Goal: Task Accomplishment & Management: Manage account settings

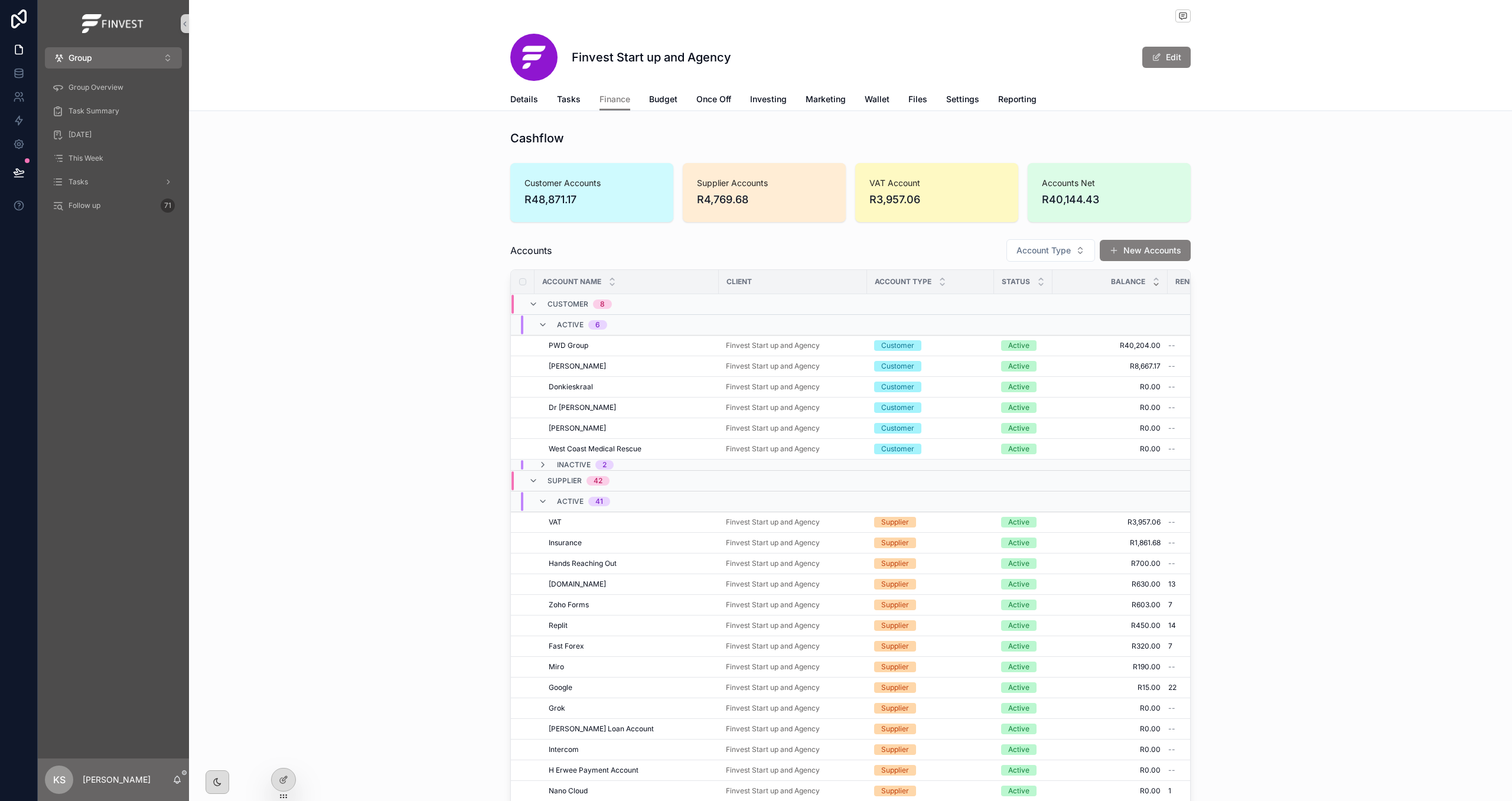
click at [1317, 1] on div "Finvest Start up and Agency Edit Finance Details Tasks Finance Budget Once Off …" at bounding box center [851, 56] width 1323 height 111
drag, startPoint x: 132, startPoint y: 54, endPoint x: 131, endPoint y: 63, distance: 9.1
click at [132, 54] on button "Group ⌥ 1" at bounding box center [113, 57] width 137 height 21
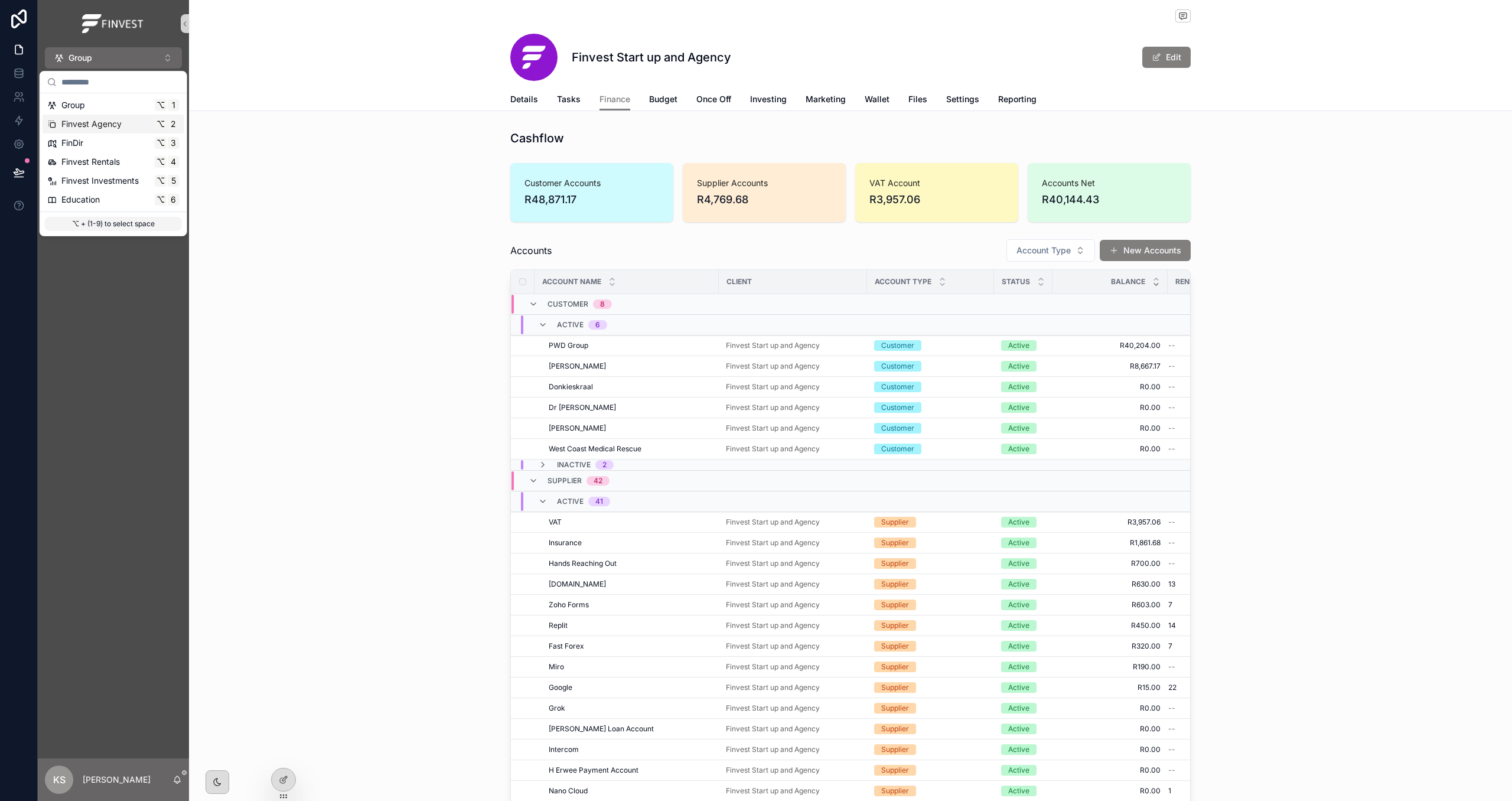
click at [123, 117] on div "Finvest Agency ⌥ 2" at bounding box center [113, 124] width 142 height 19
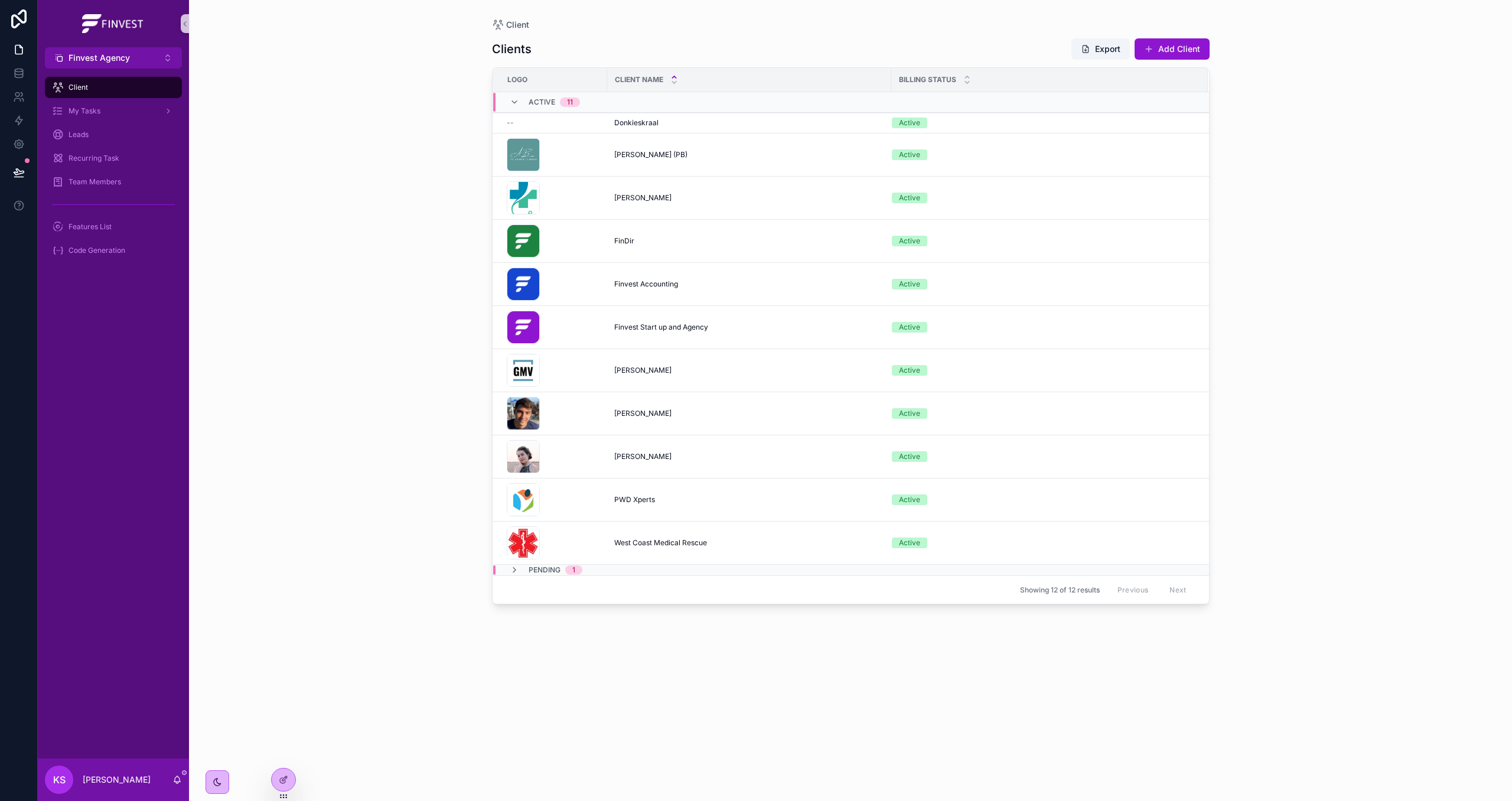
click at [633, 371] on span "[PERSON_NAME]" at bounding box center [643, 371] width 57 height 10
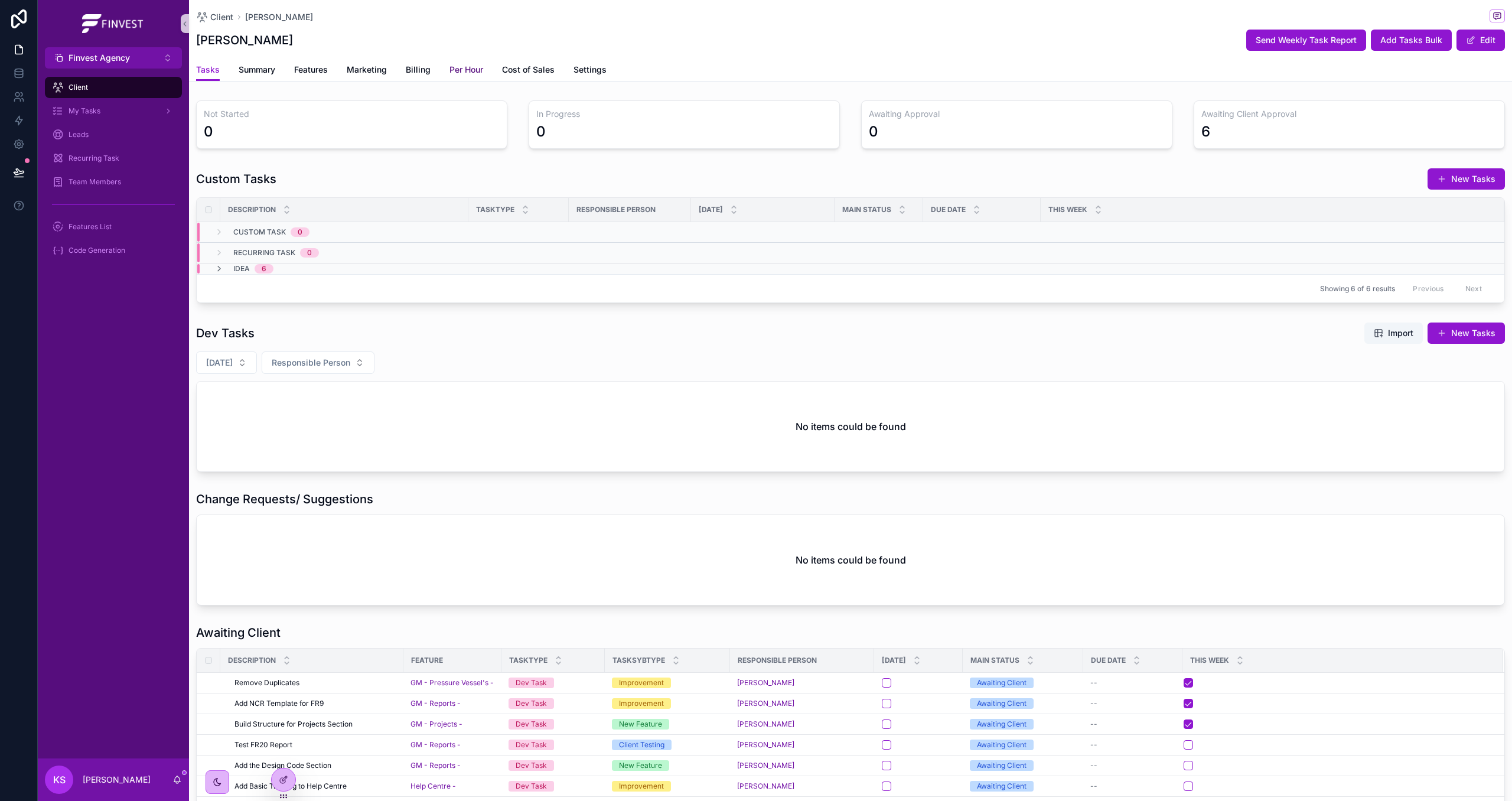
drag, startPoint x: 462, startPoint y: 63, endPoint x: 467, endPoint y: 81, distance: 18.7
click at [462, 63] on link "Per Hour" at bounding box center [467, 71] width 34 height 24
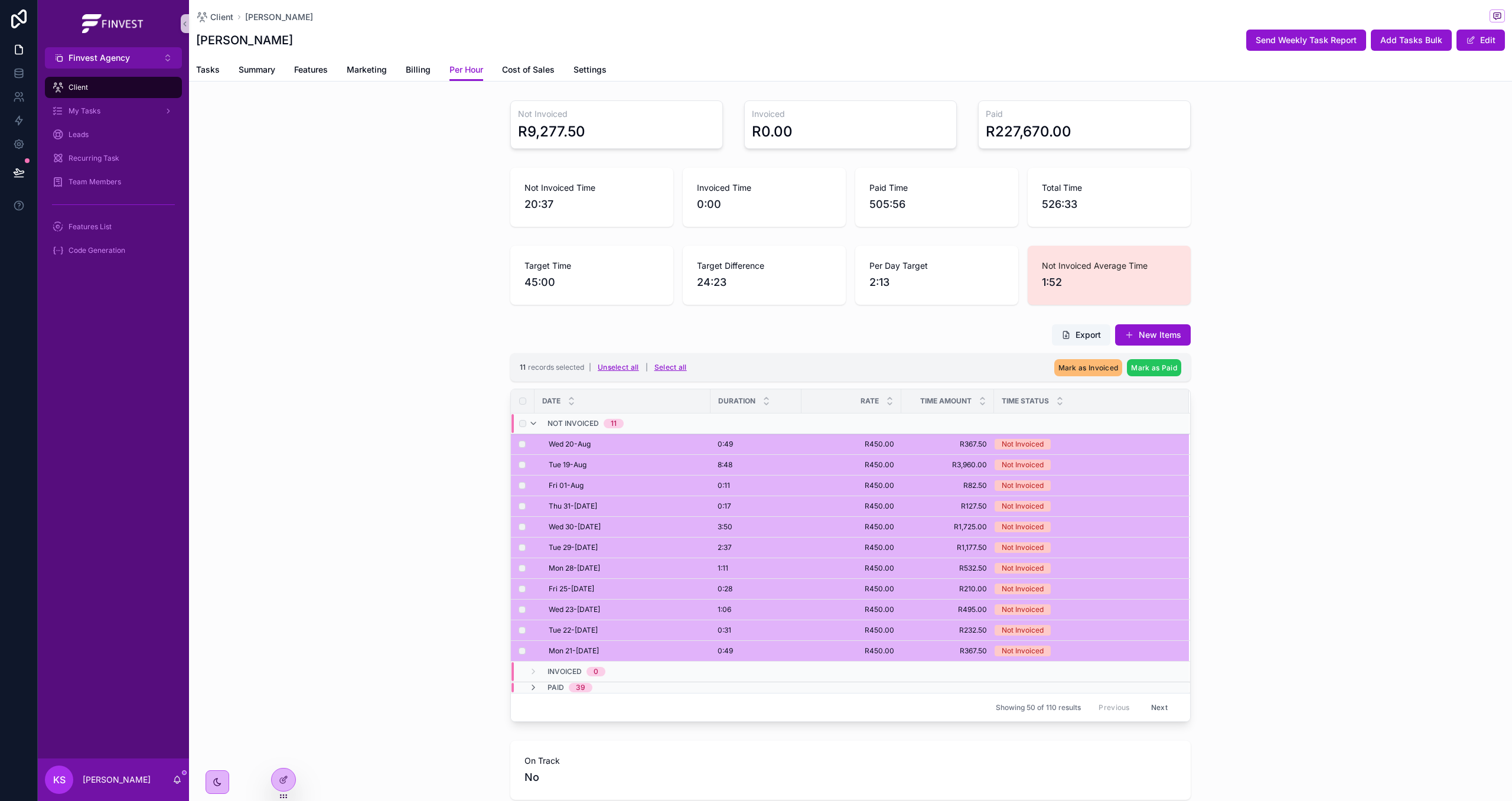
click at [1145, 372] on span "Mark as Paid" at bounding box center [1154, 368] width 46 height 9
click at [1213, 348] on icon "scrollable content" at bounding box center [1212, 346] width 10 height 10
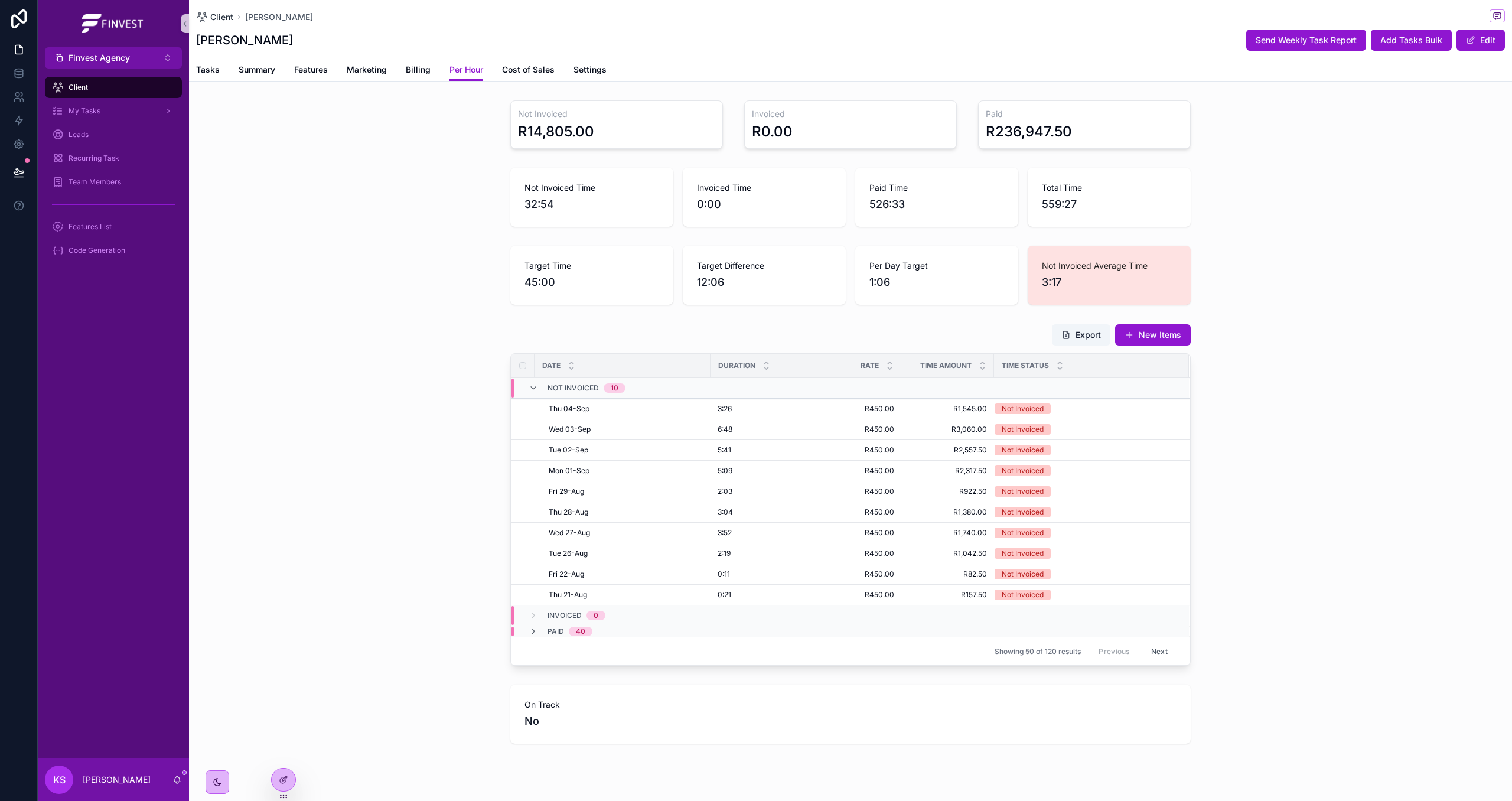
click at [211, 16] on span "Client" at bounding box center [222, 18] width 23 height 12
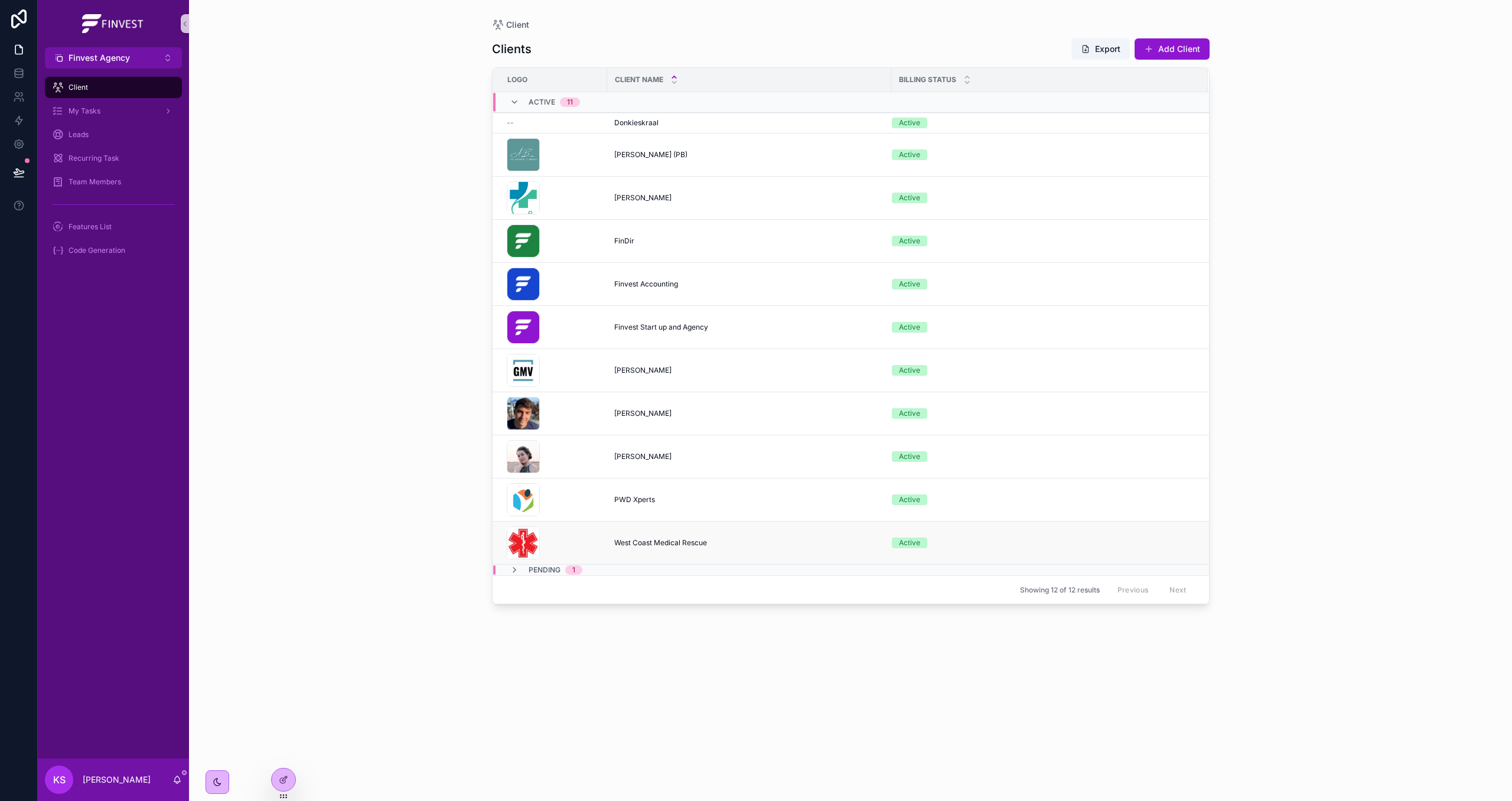
click at [649, 550] on td "West Coast Medical Rescue West Coast Medical Rescue" at bounding box center [749, 543] width 284 height 43
click at [654, 548] on span "West Coast Medical Rescue" at bounding box center [661, 543] width 92 height 10
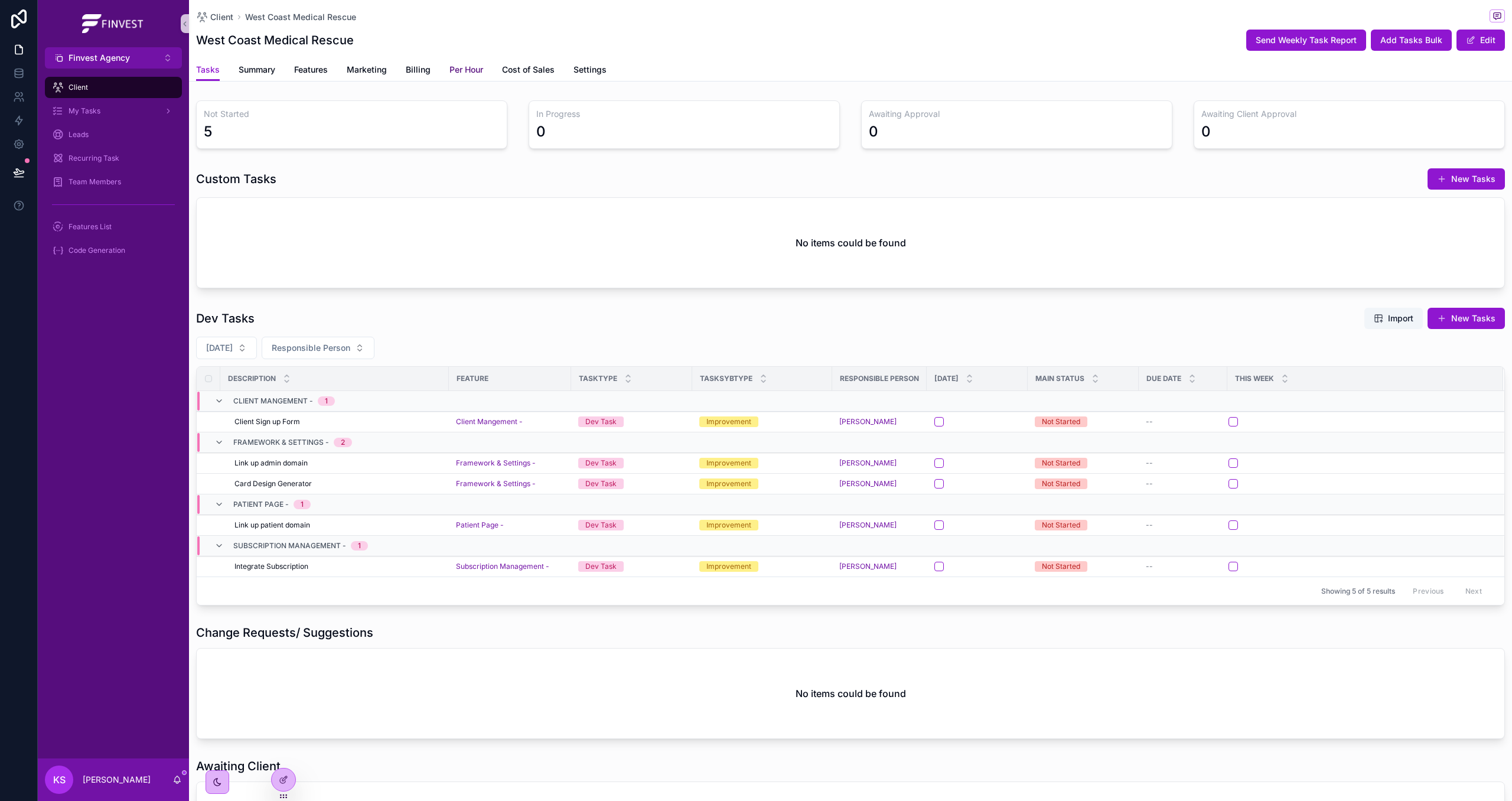
drag, startPoint x: 474, startPoint y: 70, endPoint x: 469, endPoint y: 83, distance: 13.9
click at [474, 70] on span "Per Hour" at bounding box center [467, 70] width 34 height 12
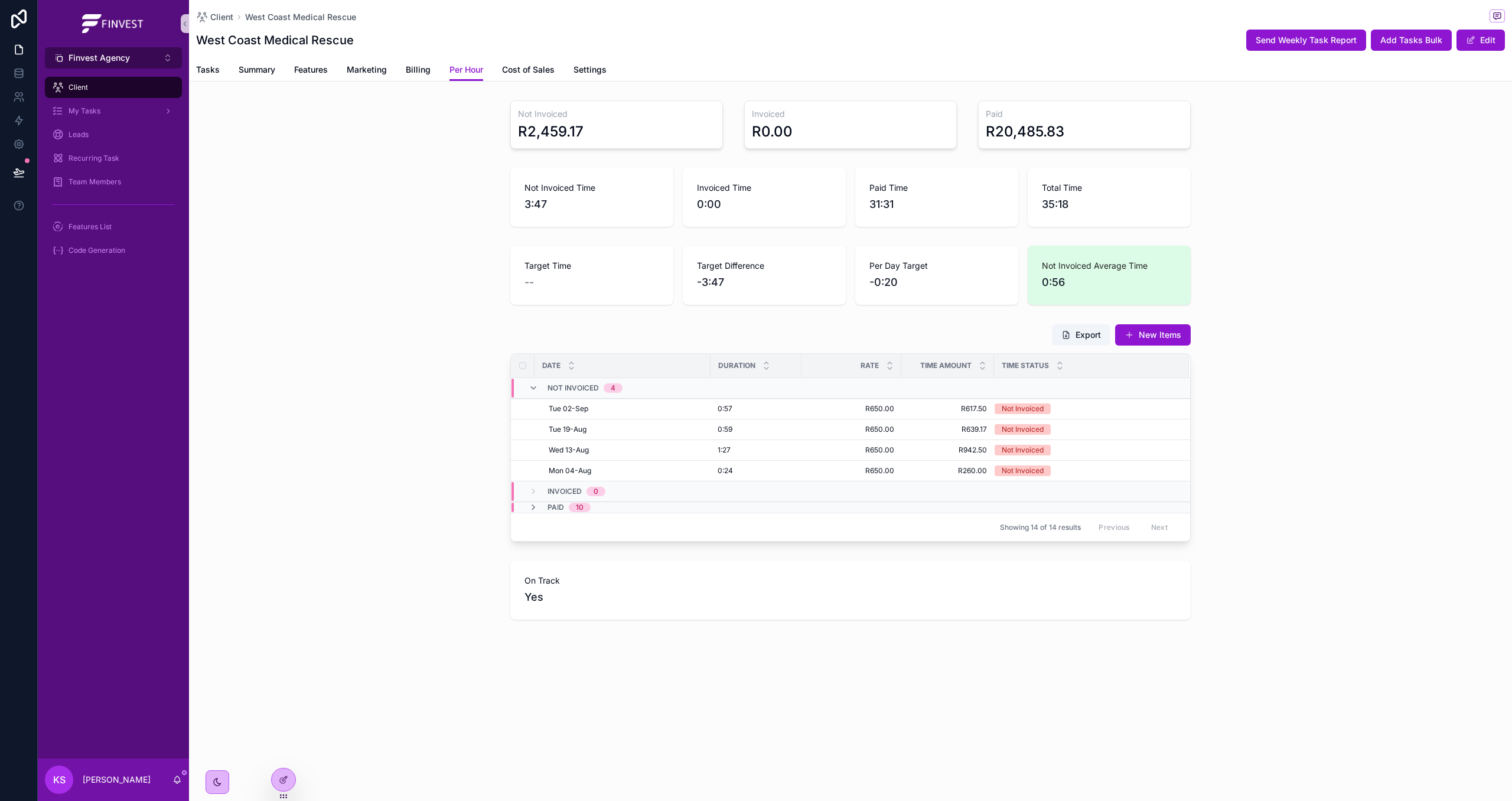
click at [98, 56] on span "Finvest Agency" at bounding box center [99, 58] width 62 height 12
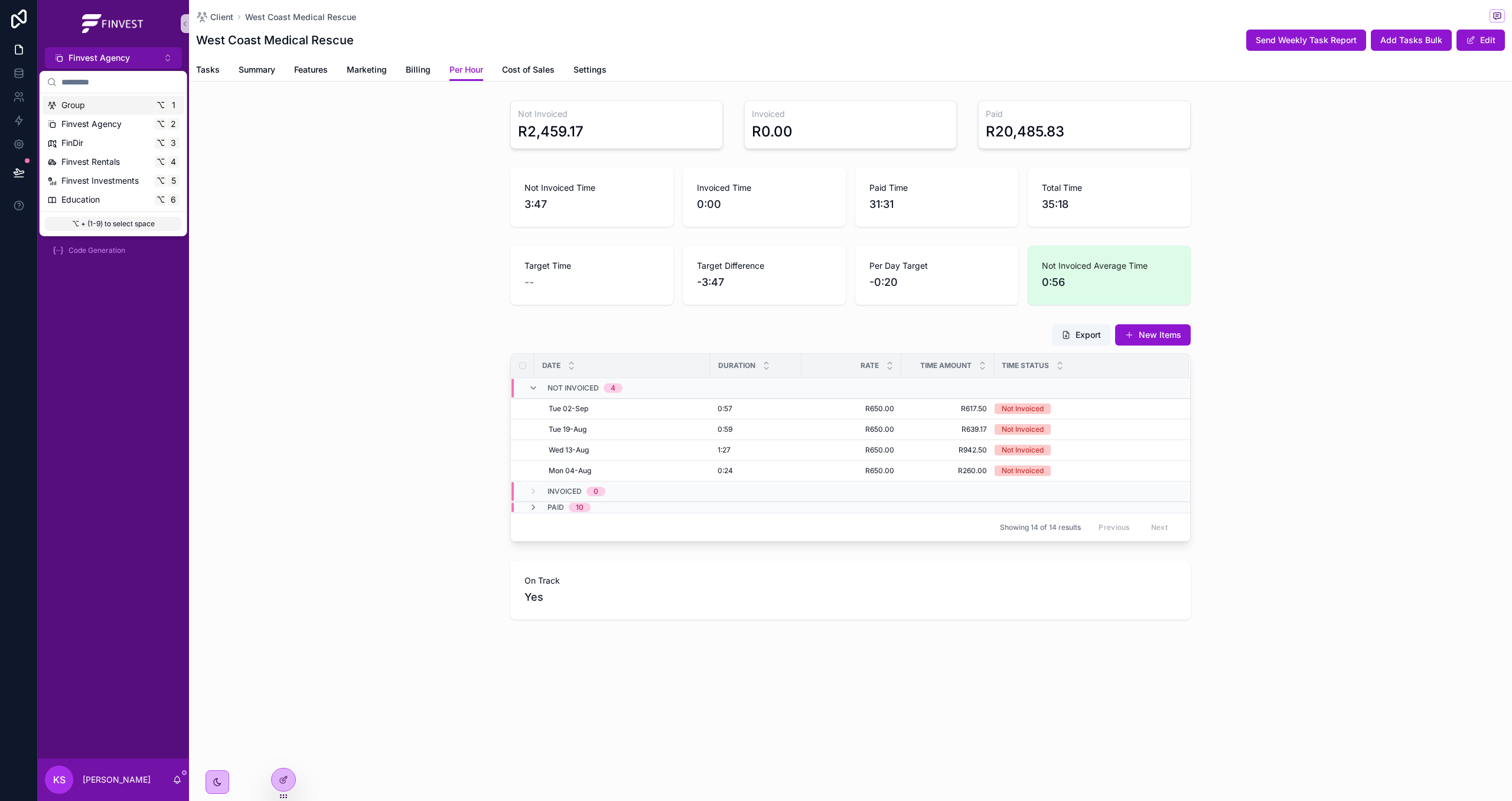
drag, startPoint x: 108, startPoint y: 105, endPoint x: 227, endPoint y: 126, distance: 120.8
click at [108, 105] on div "Group ⌥ 1" at bounding box center [113, 105] width 132 height 12
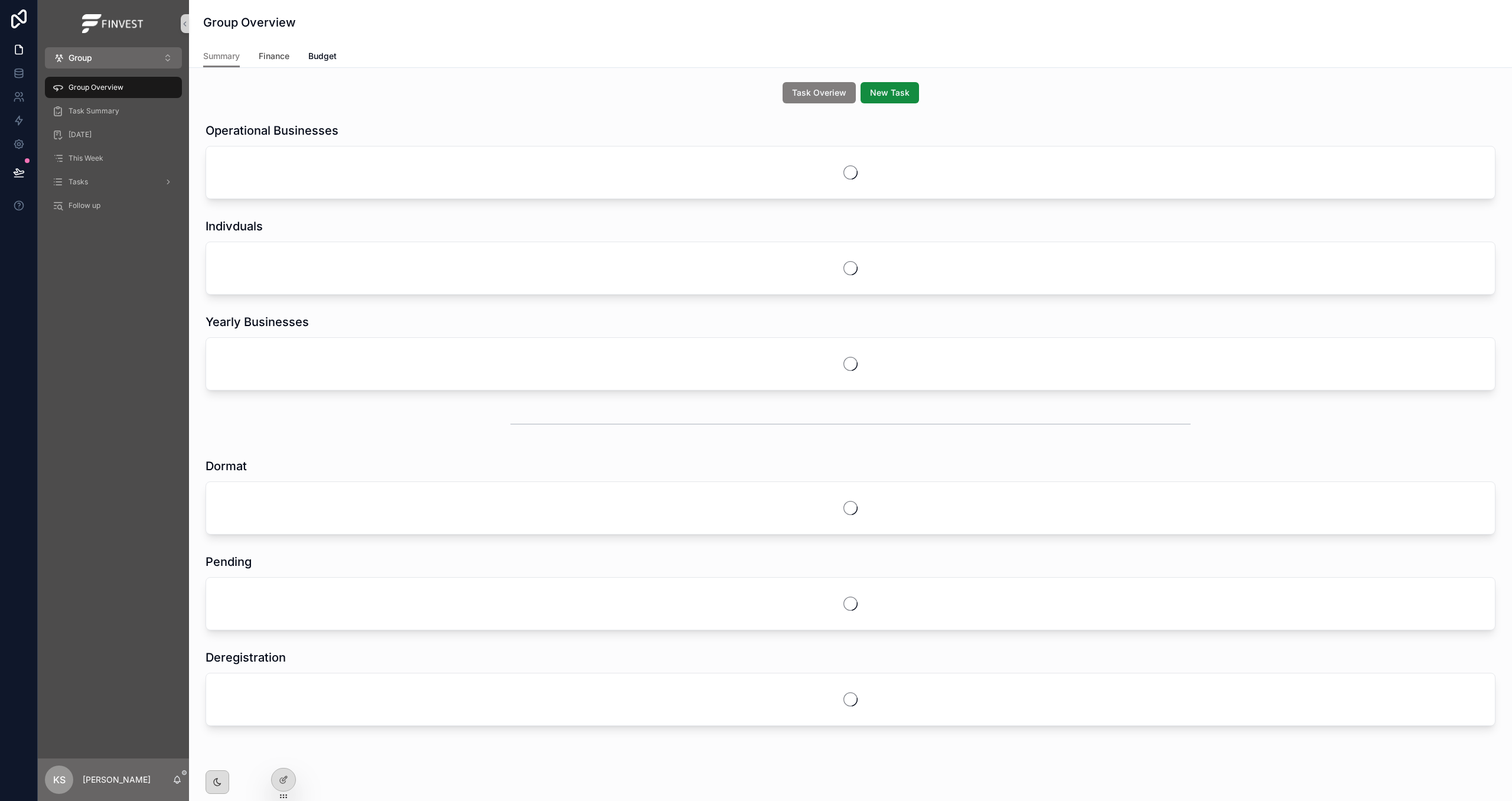
click at [271, 54] on span "Finance" at bounding box center [274, 56] width 31 height 12
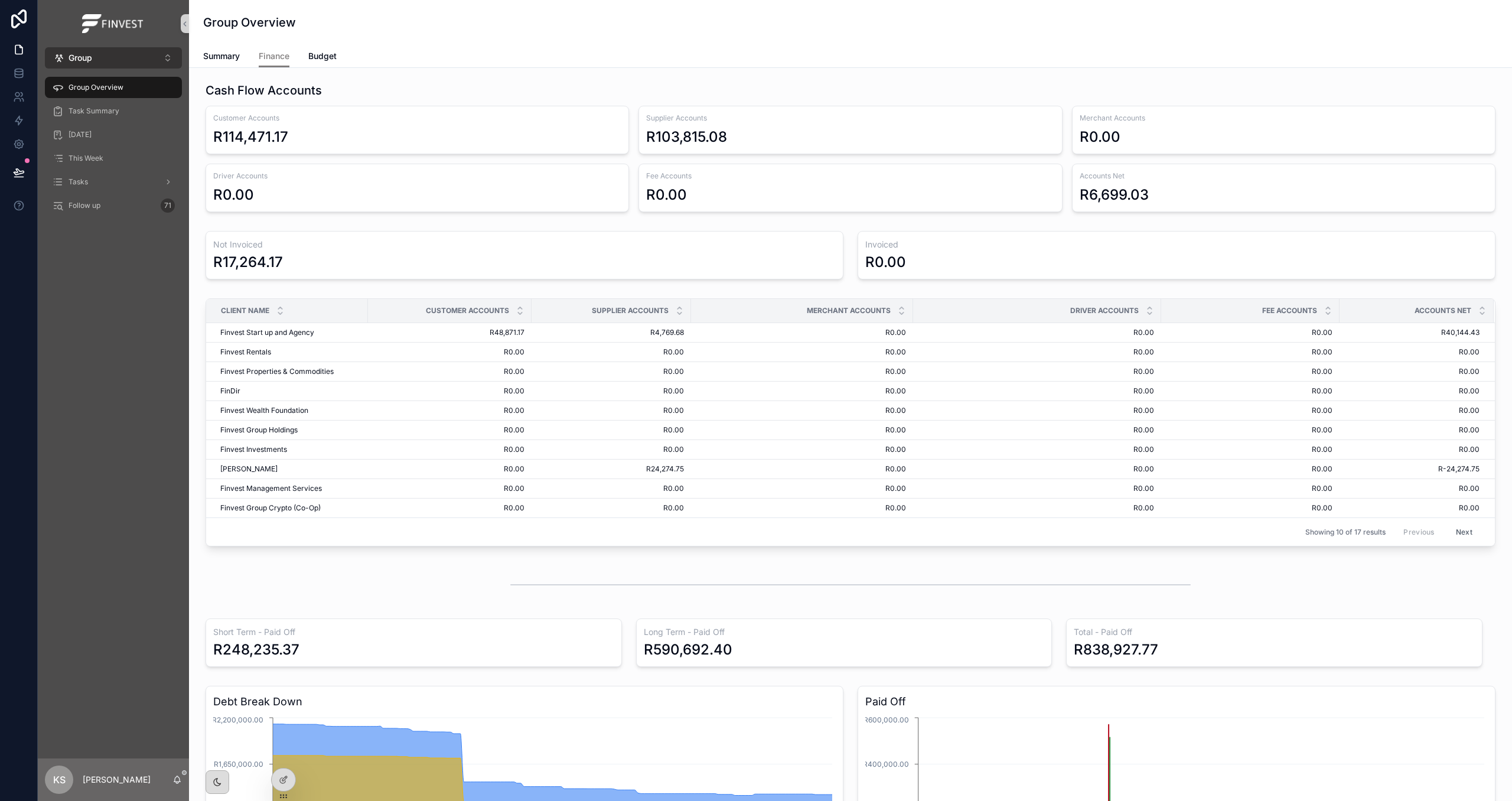
click at [104, 57] on button "Group ⌥ 1" at bounding box center [113, 57] width 137 height 21
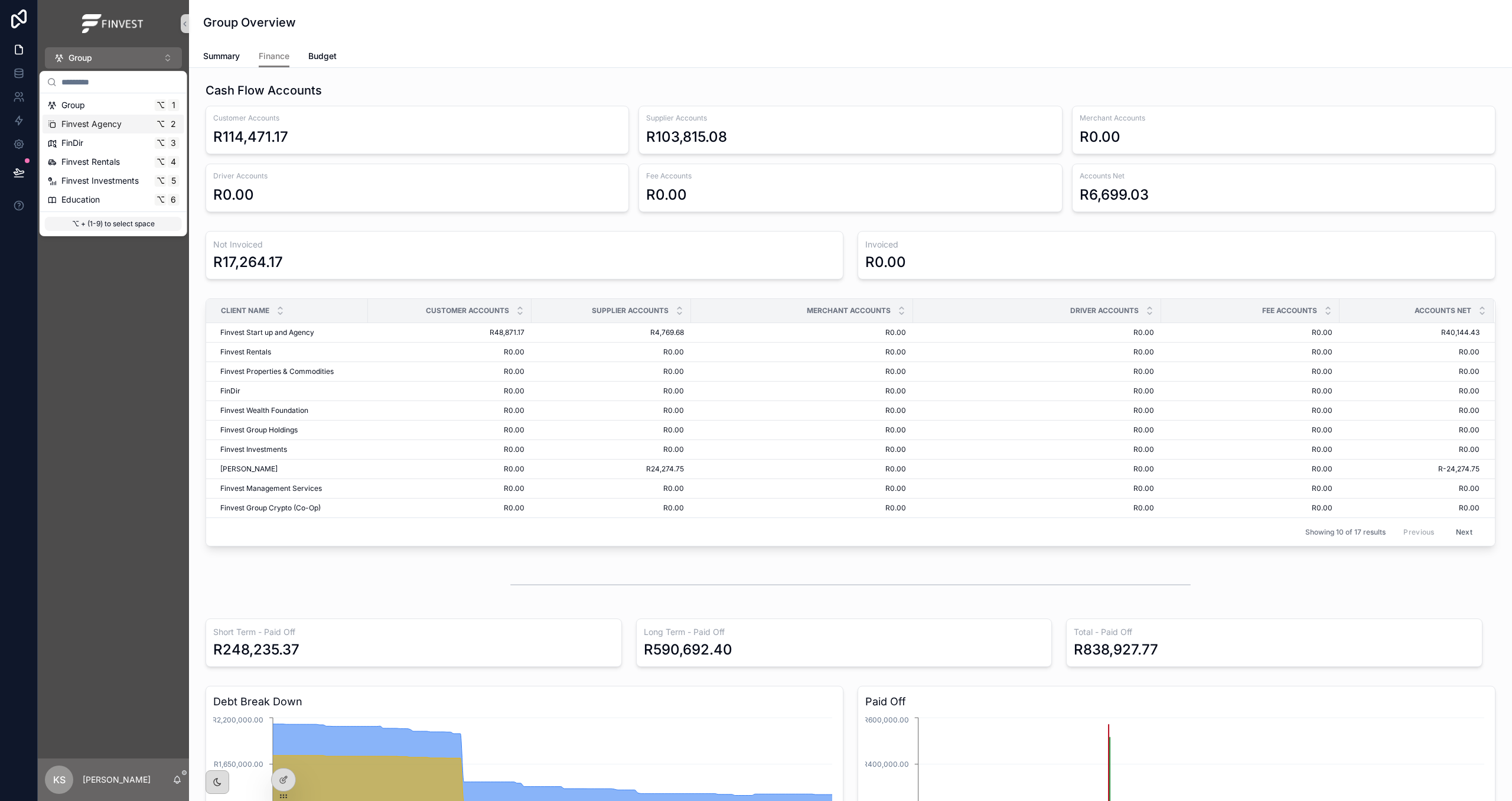
click at [118, 125] on span "Finvest Agency" at bounding box center [92, 124] width 60 height 12
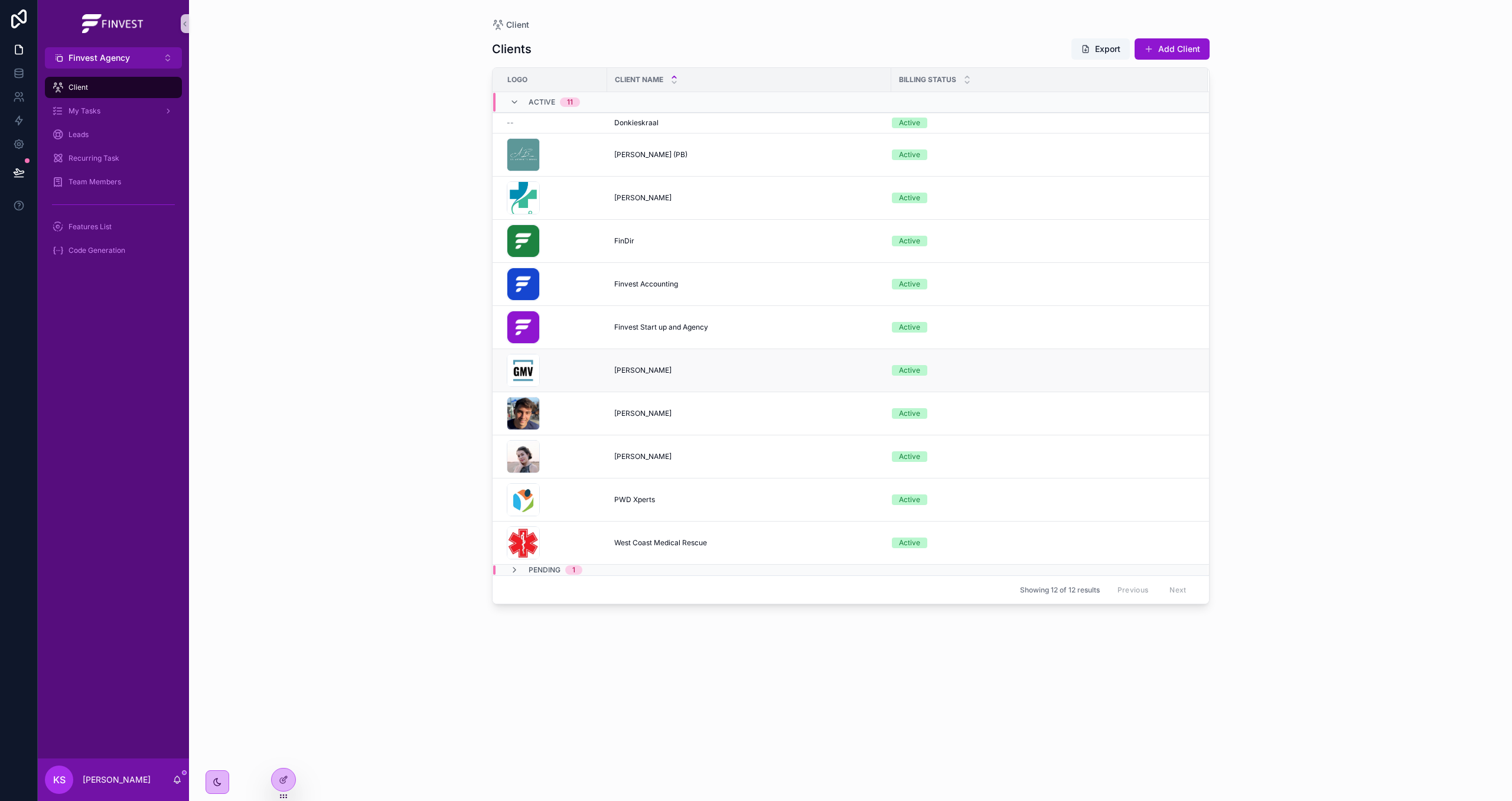
click at [636, 369] on span "[PERSON_NAME]" at bounding box center [643, 371] width 57 height 10
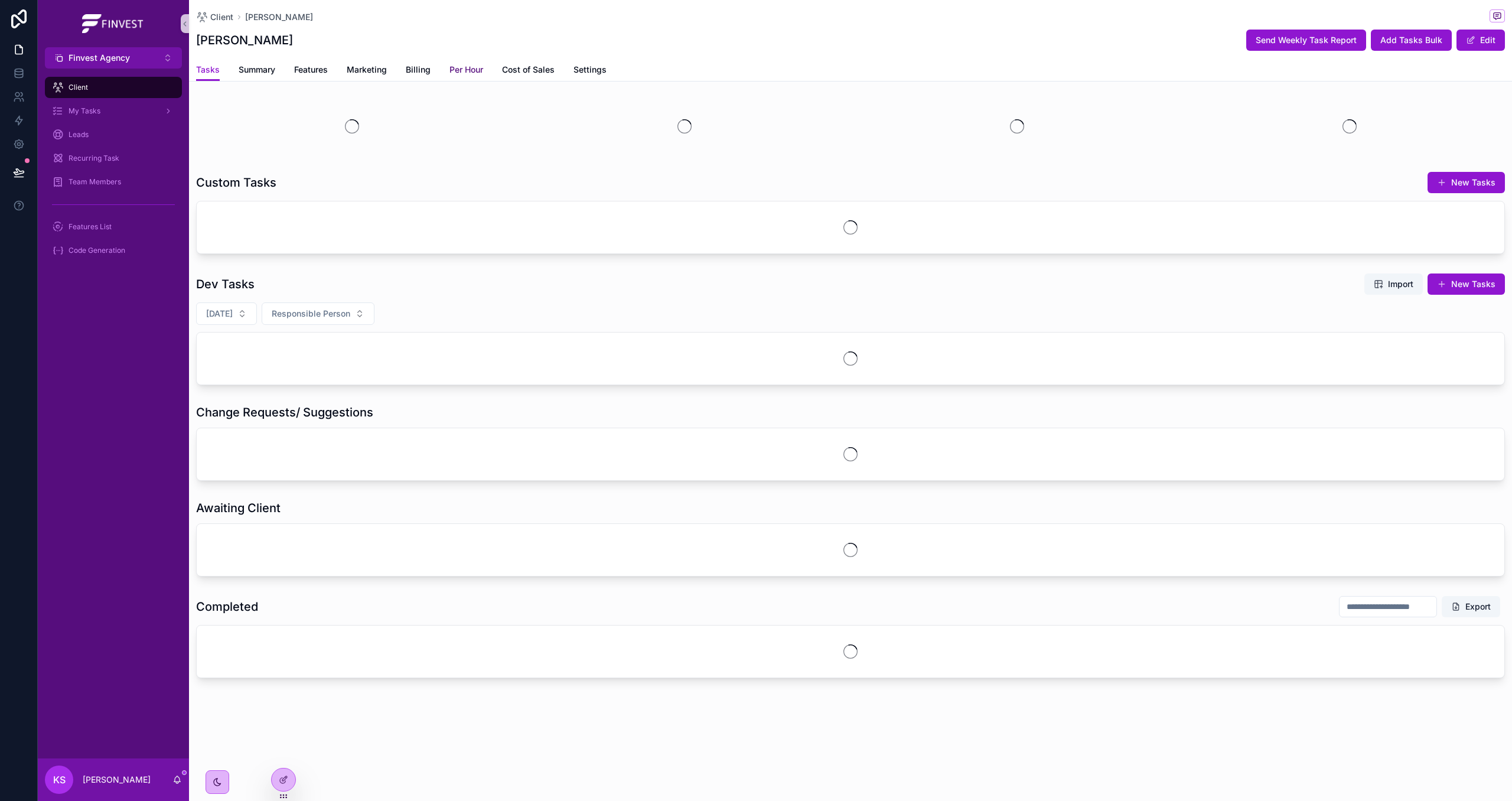
click at [467, 70] on span "Per Hour" at bounding box center [467, 70] width 34 height 12
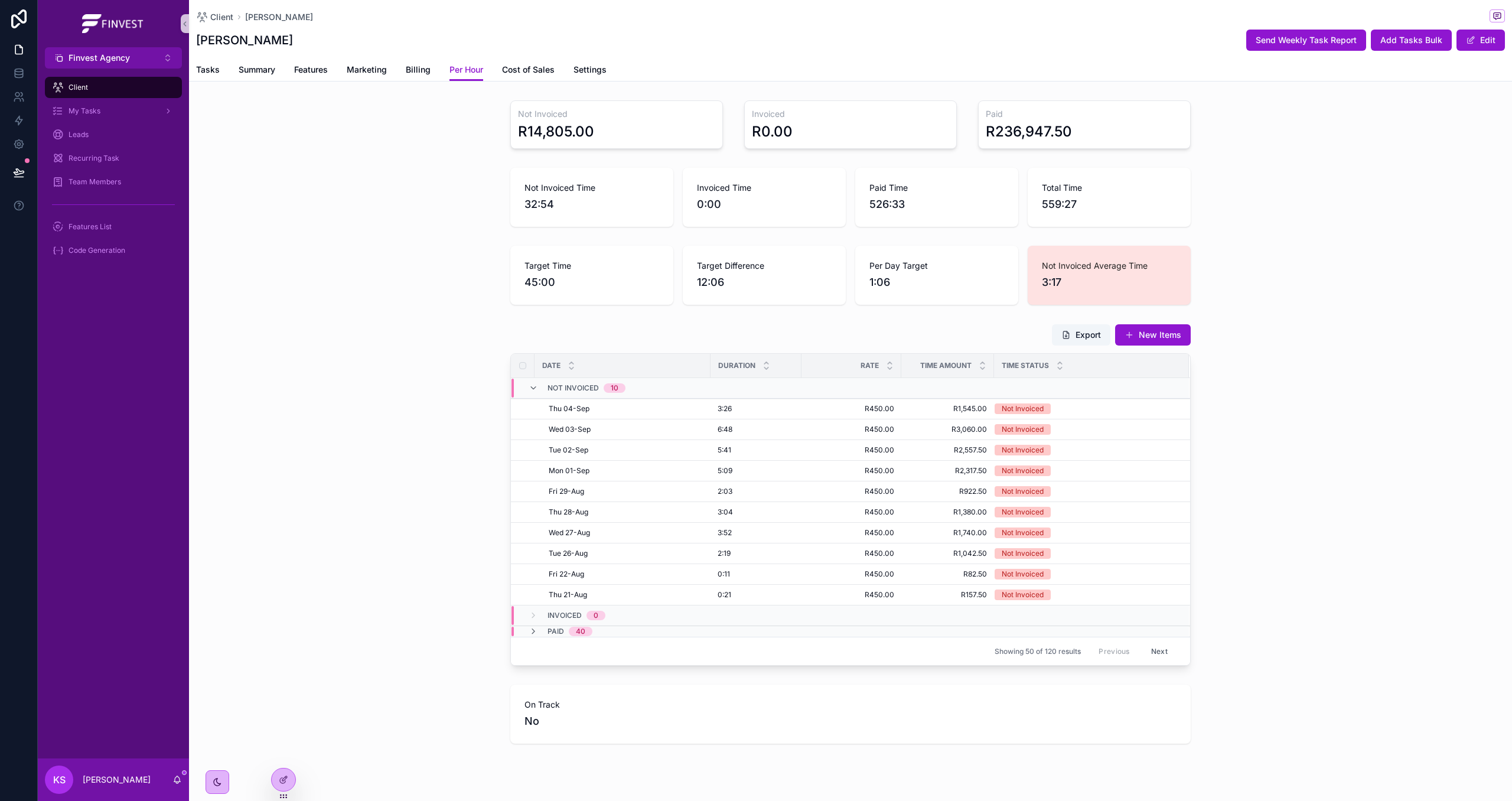
click at [85, 91] on span "Client" at bounding box center [78, 88] width 19 height 10
